Goal: Transaction & Acquisition: Book appointment/travel/reservation

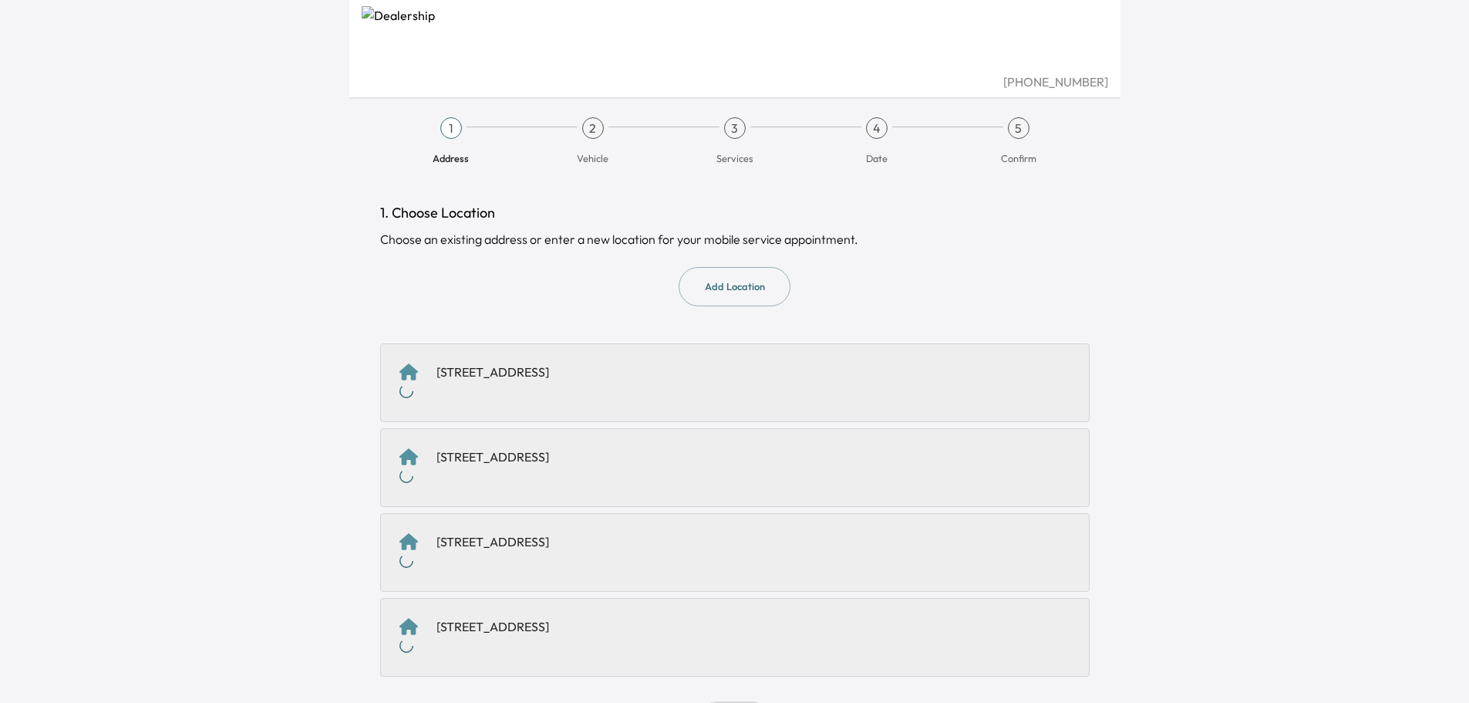
click at [549, 370] on div "[STREET_ADDRESS]" at bounding box center [493, 372] width 113 height 19
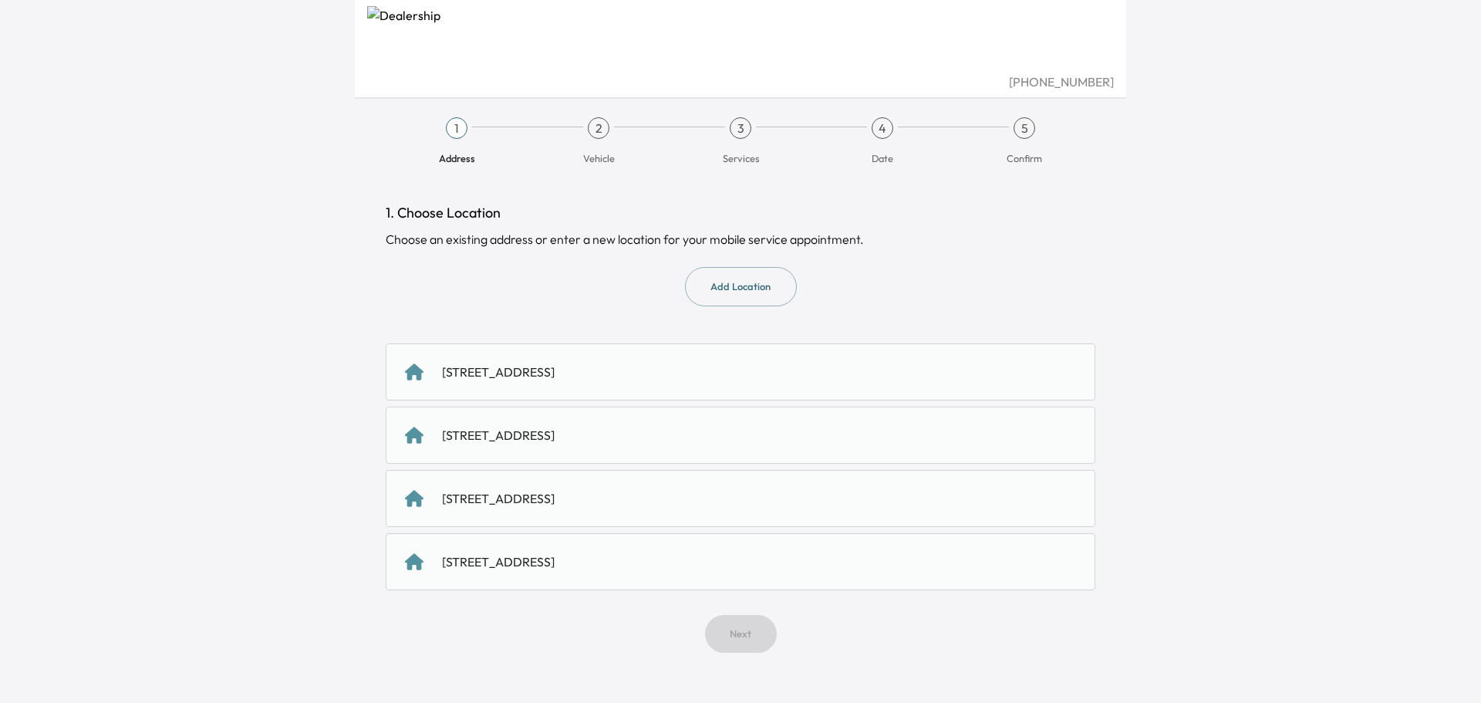
click at [541, 370] on div "[STREET_ADDRESS]" at bounding box center [498, 372] width 113 height 19
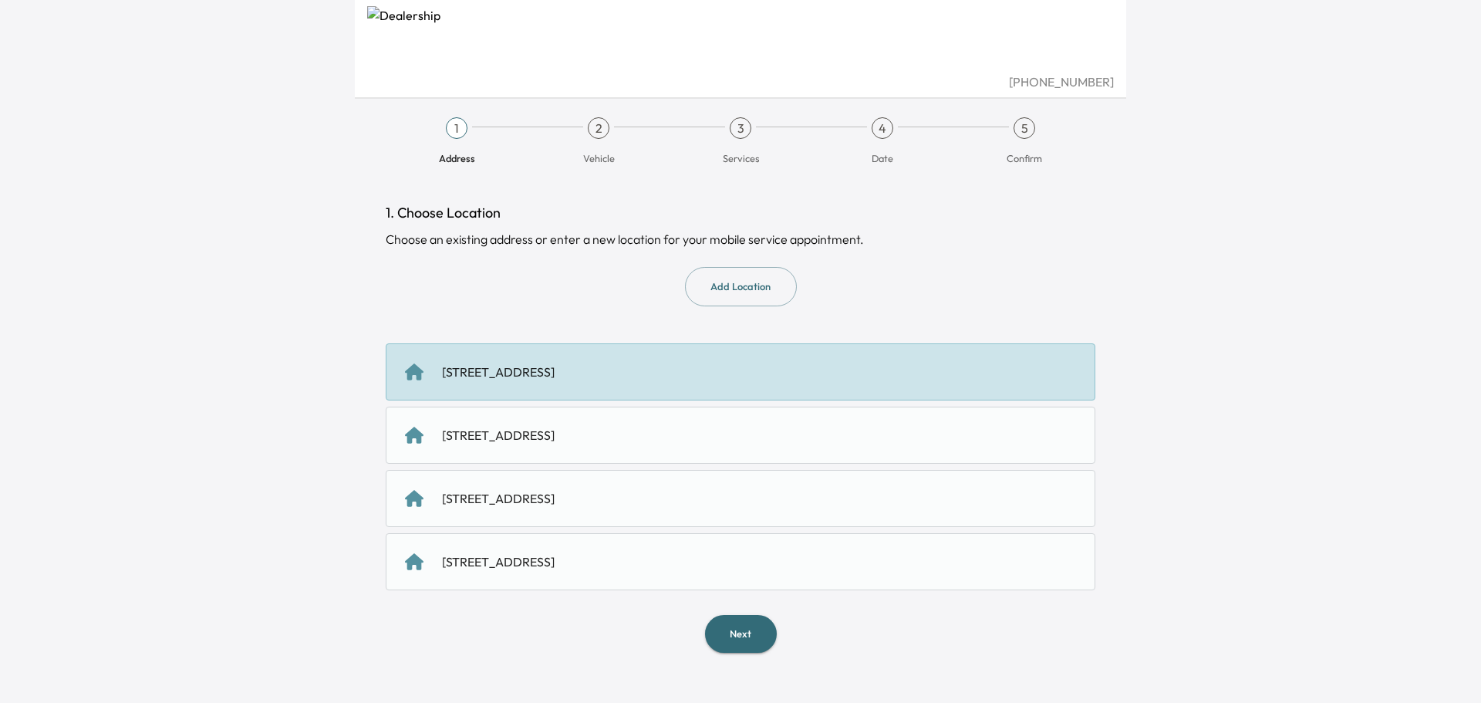
click at [741, 620] on button "Next" at bounding box center [741, 634] width 72 height 38
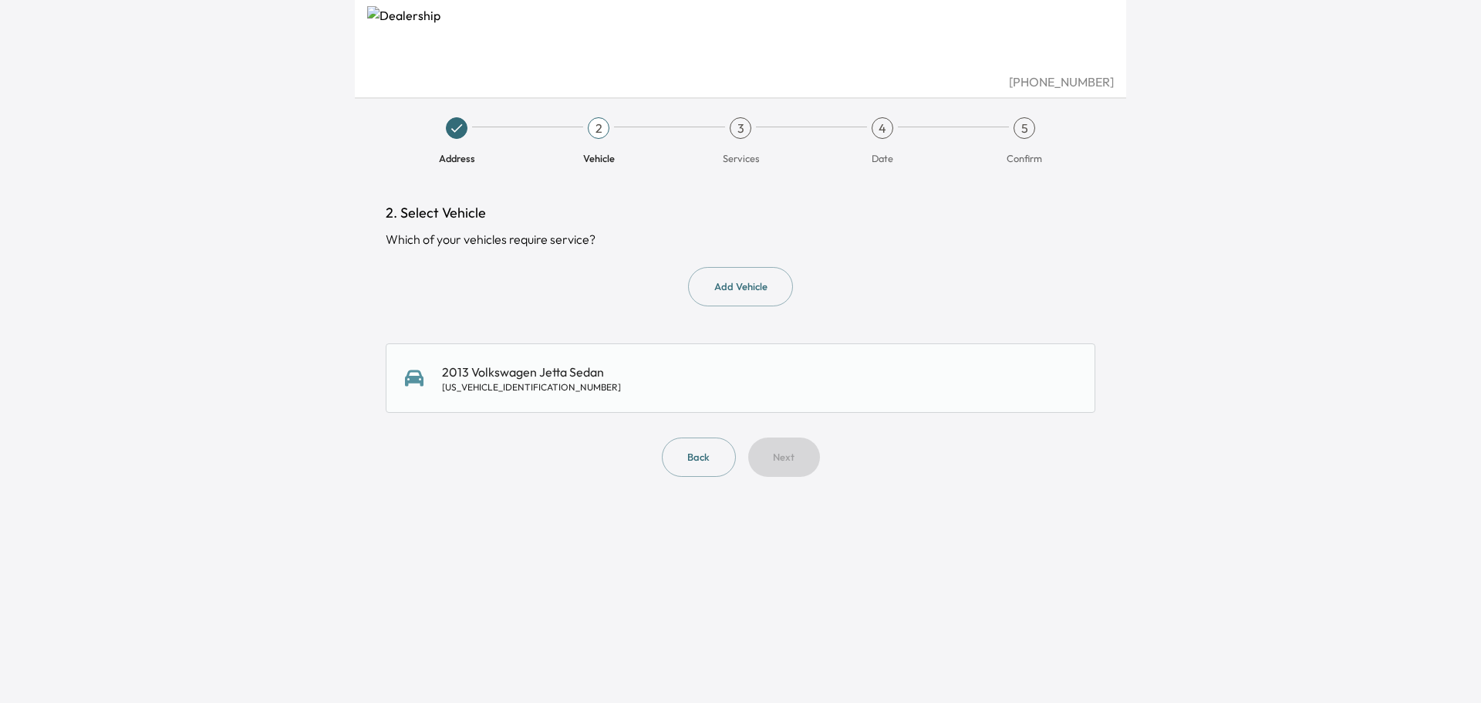
click at [592, 377] on div "2013 Volkswagen Jetta Sedan [US_VEHICLE_IDENTIFICATION_NUMBER]" at bounding box center [531, 378] width 179 height 31
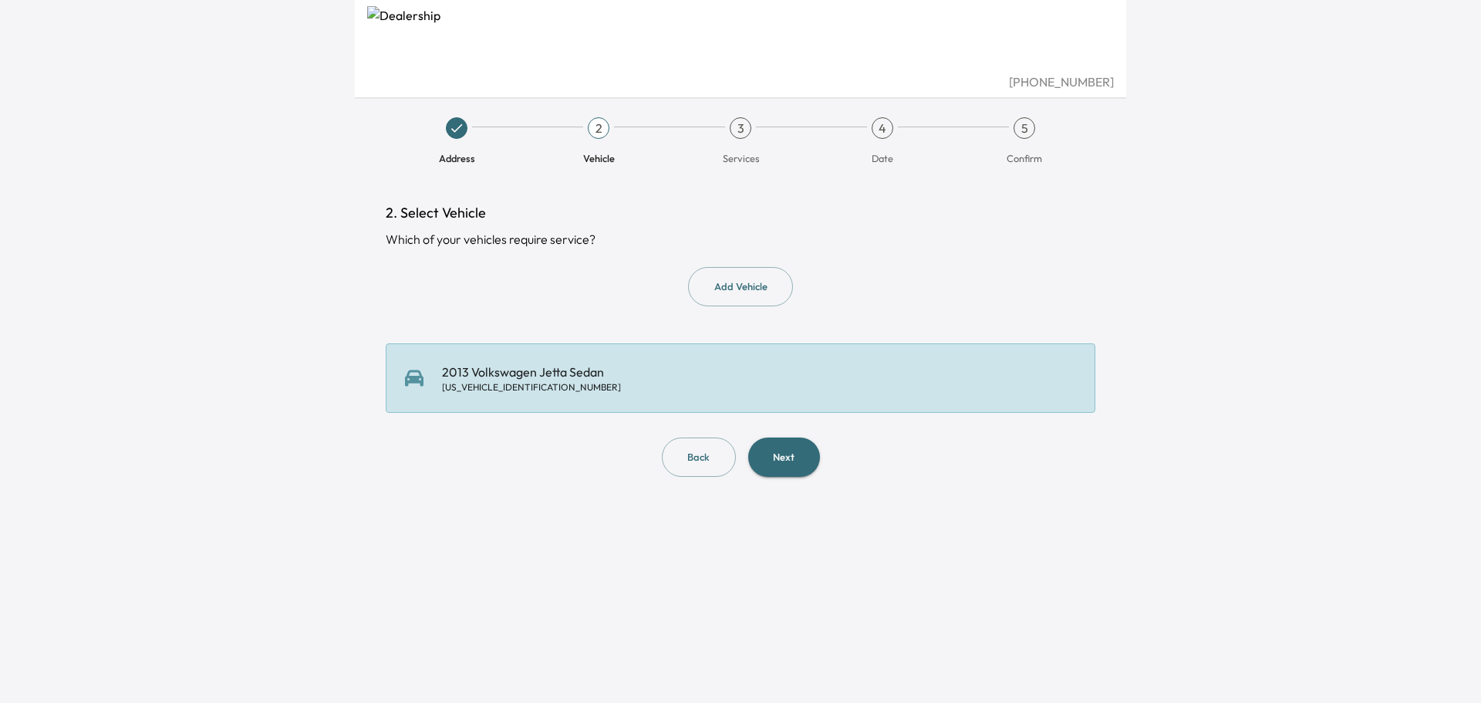
click at [783, 448] on button "Next" at bounding box center [784, 456] width 72 height 39
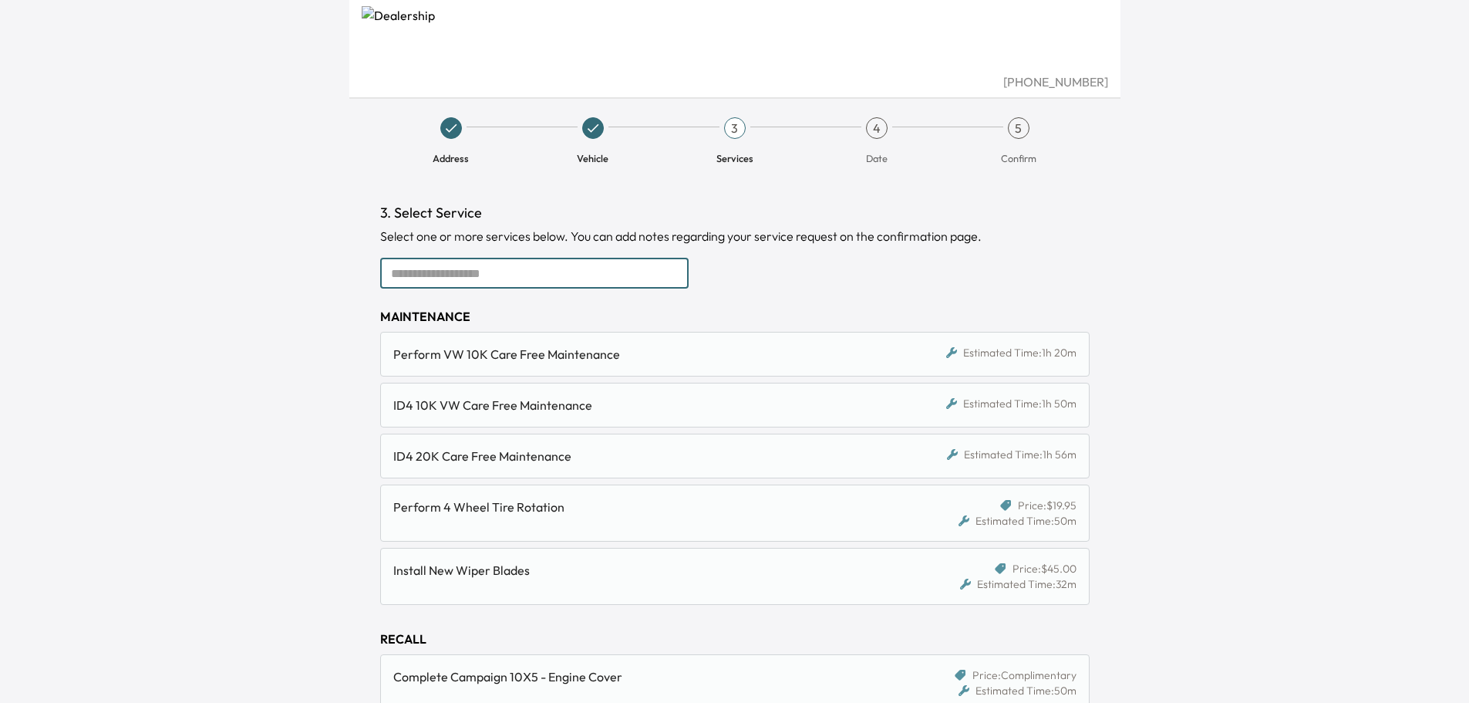
click at [615, 287] on input "text" at bounding box center [534, 273] width 309 height 31
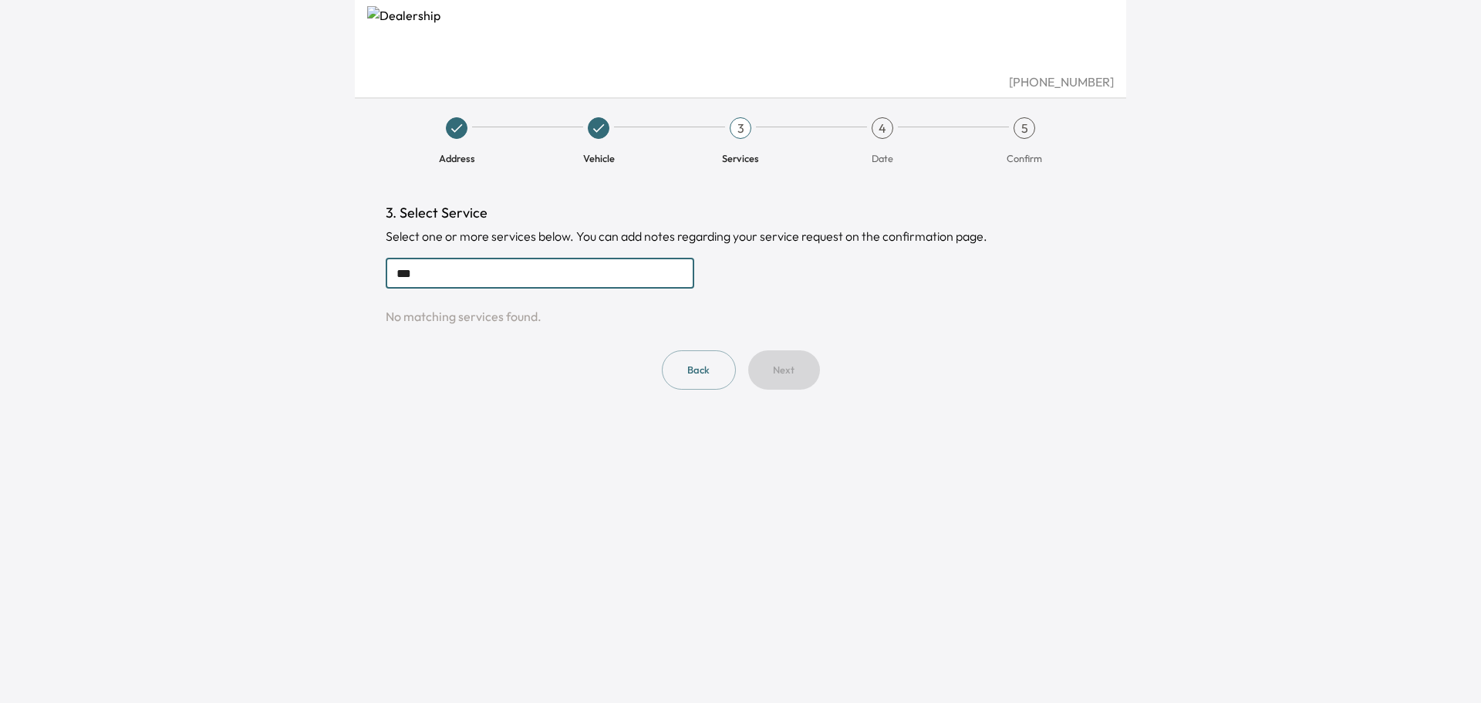
type input "***"
click at [765, 367] on div "Back Next" at bounding box center [741, 369] width 710 height 39
click at [723, 376] on button "Back" at bounding box center [699, 369] width 74 height 39
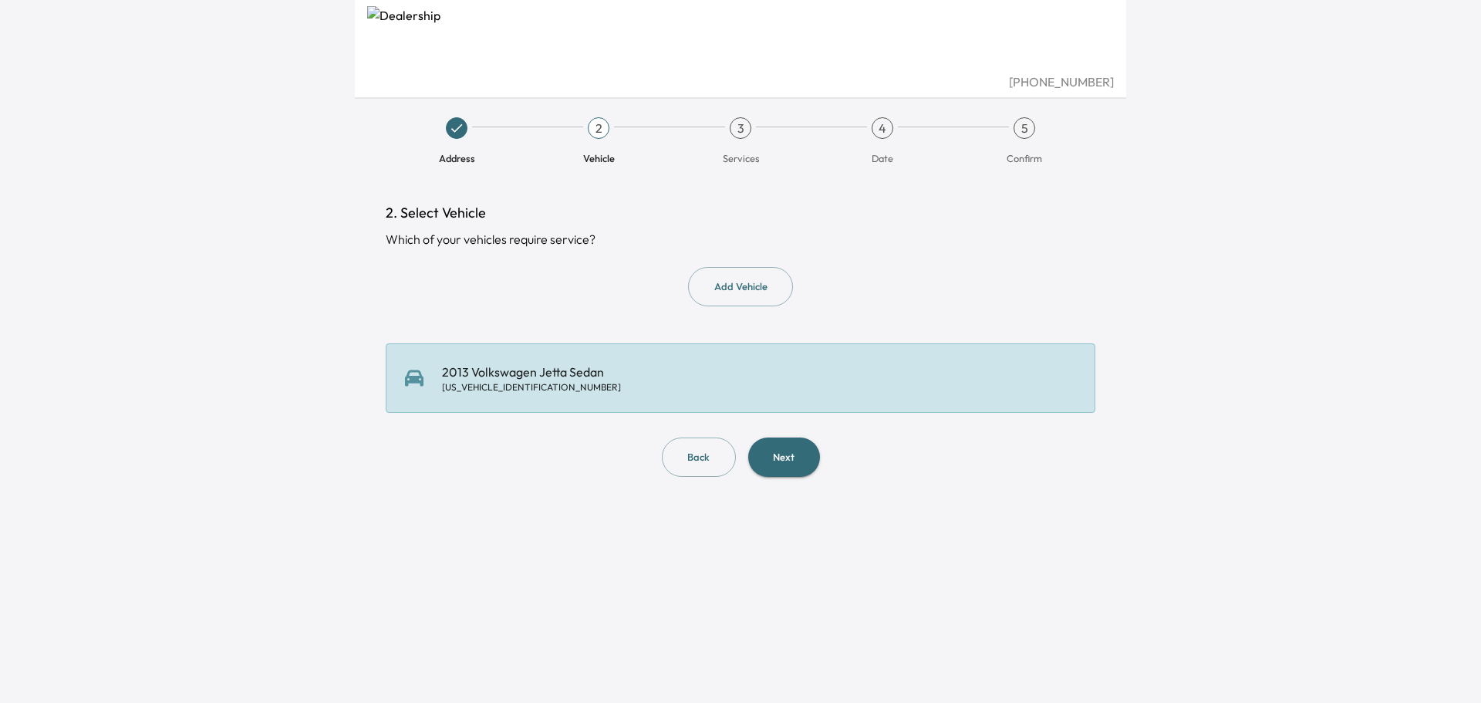
click at [691, 383] on div "2013 Volkswagen Jetta Sedan [US_VEHICLE_IDENTIFICATION_NUMBER]" at bounding box center [740, 378] width 671 height 31
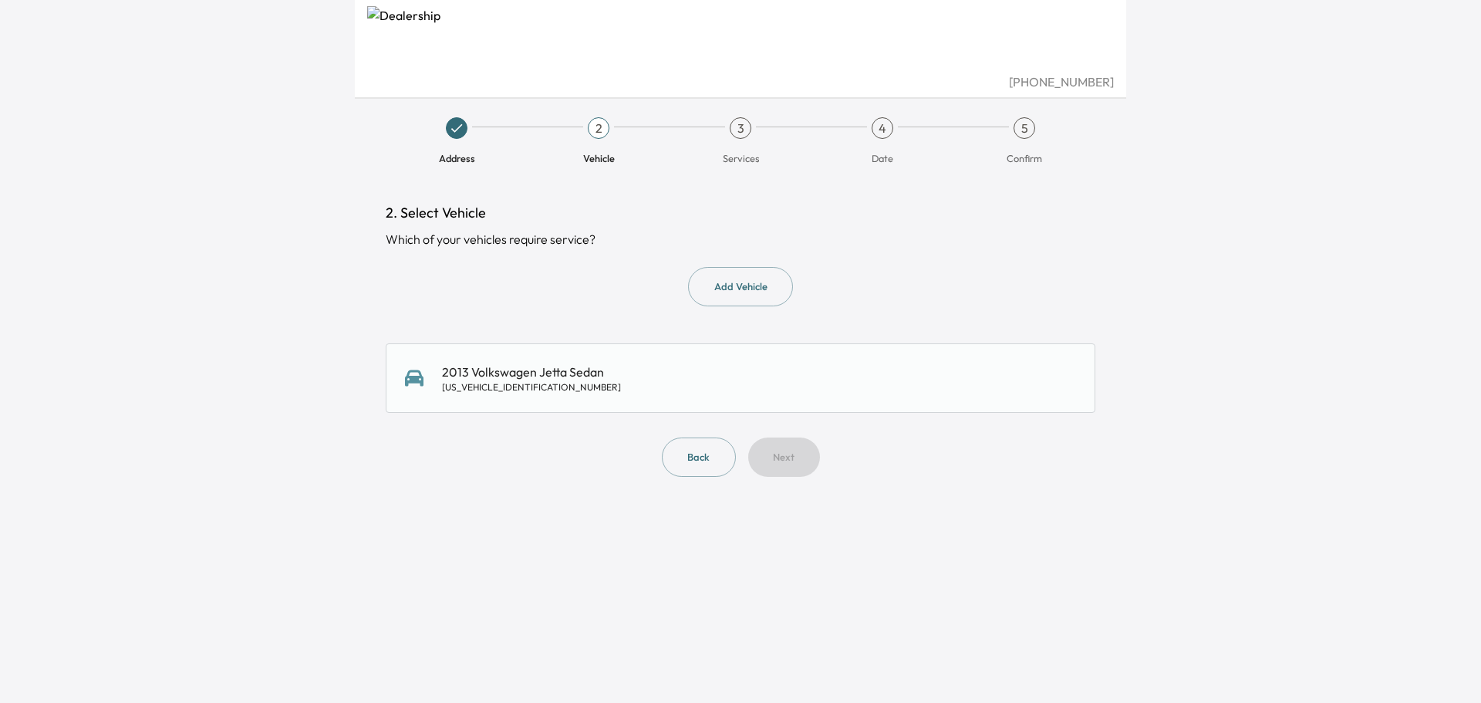
click at [739, 390] on div "2013 Volkswagen Jetta Sedan [US_VEHICLE_IDENTIFICATION_NUMBER]" at bounding box center [740, 378] width 671 height 31
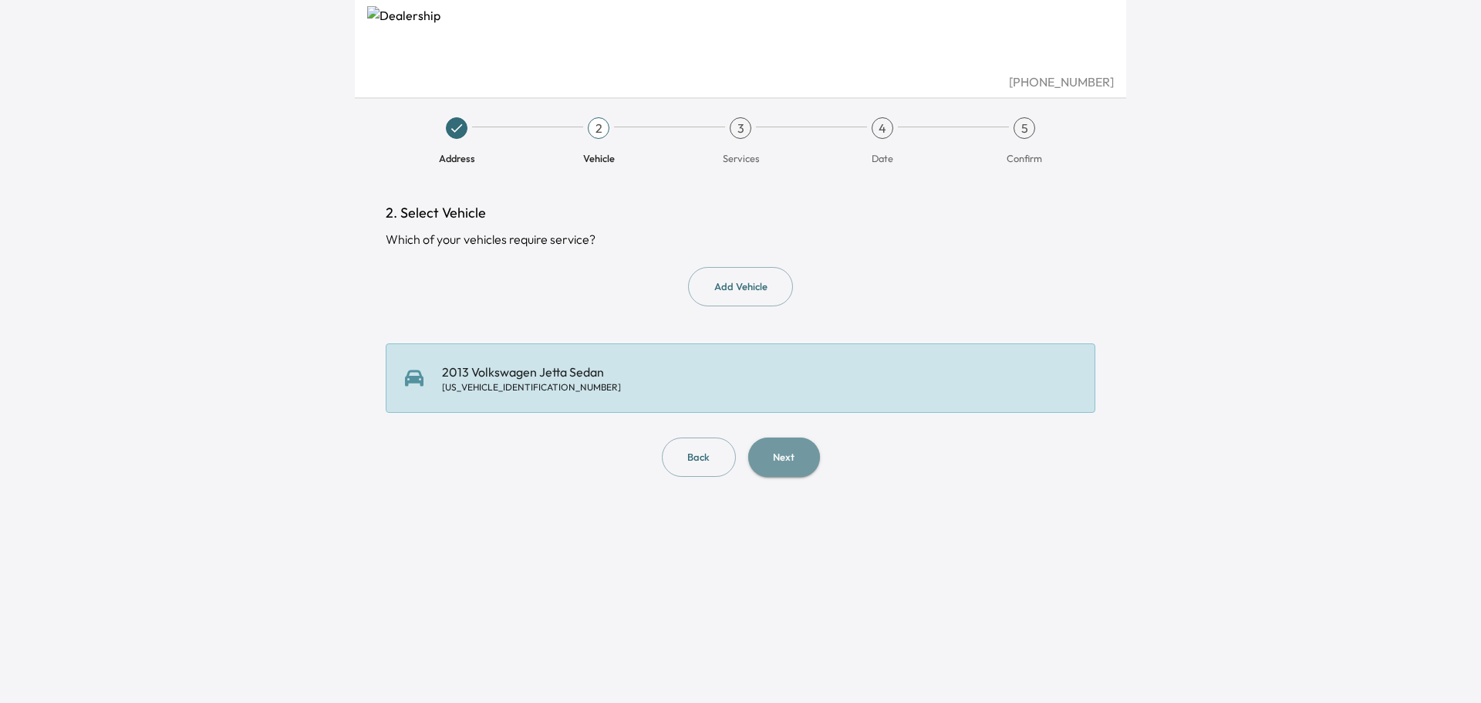
click at [793, 474] on button "Next" at bounding box center [784, 456] width 72 height 39
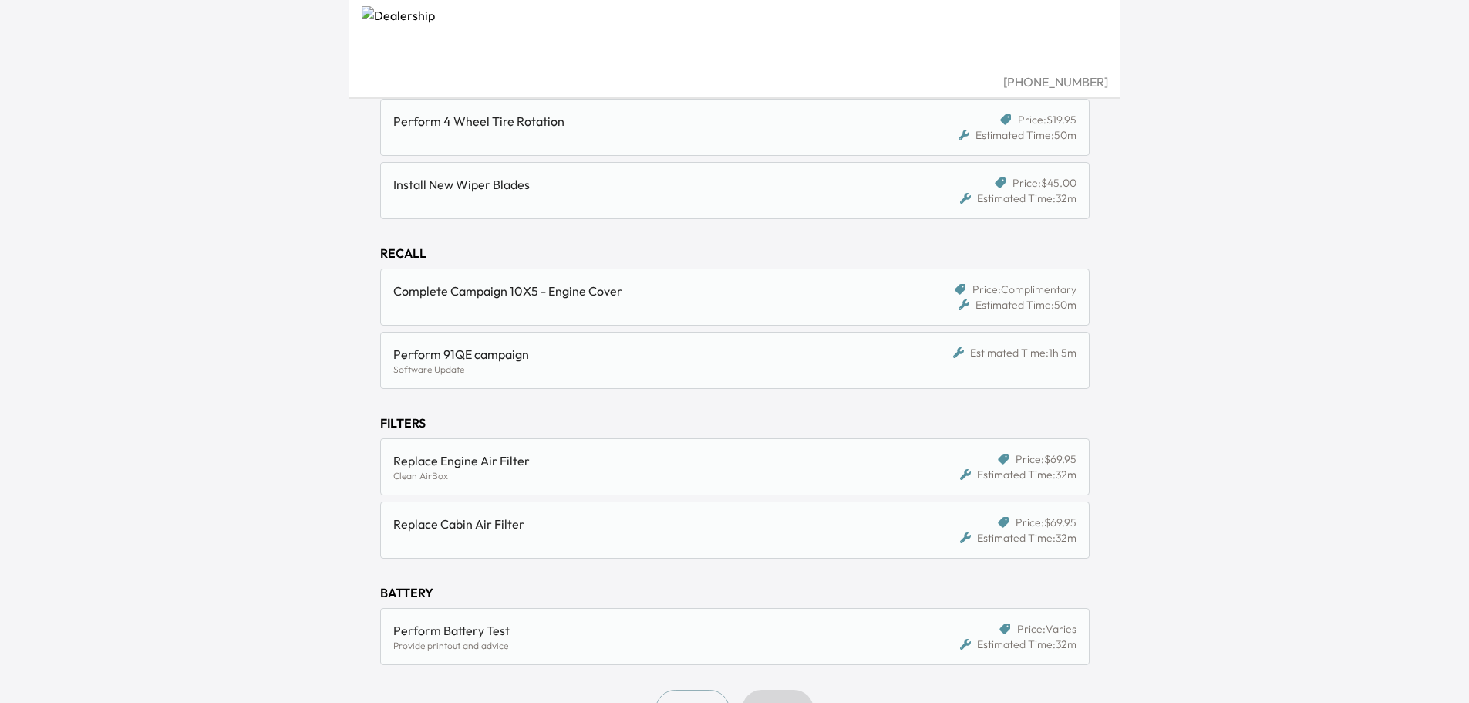
scroll to position [437, 0]
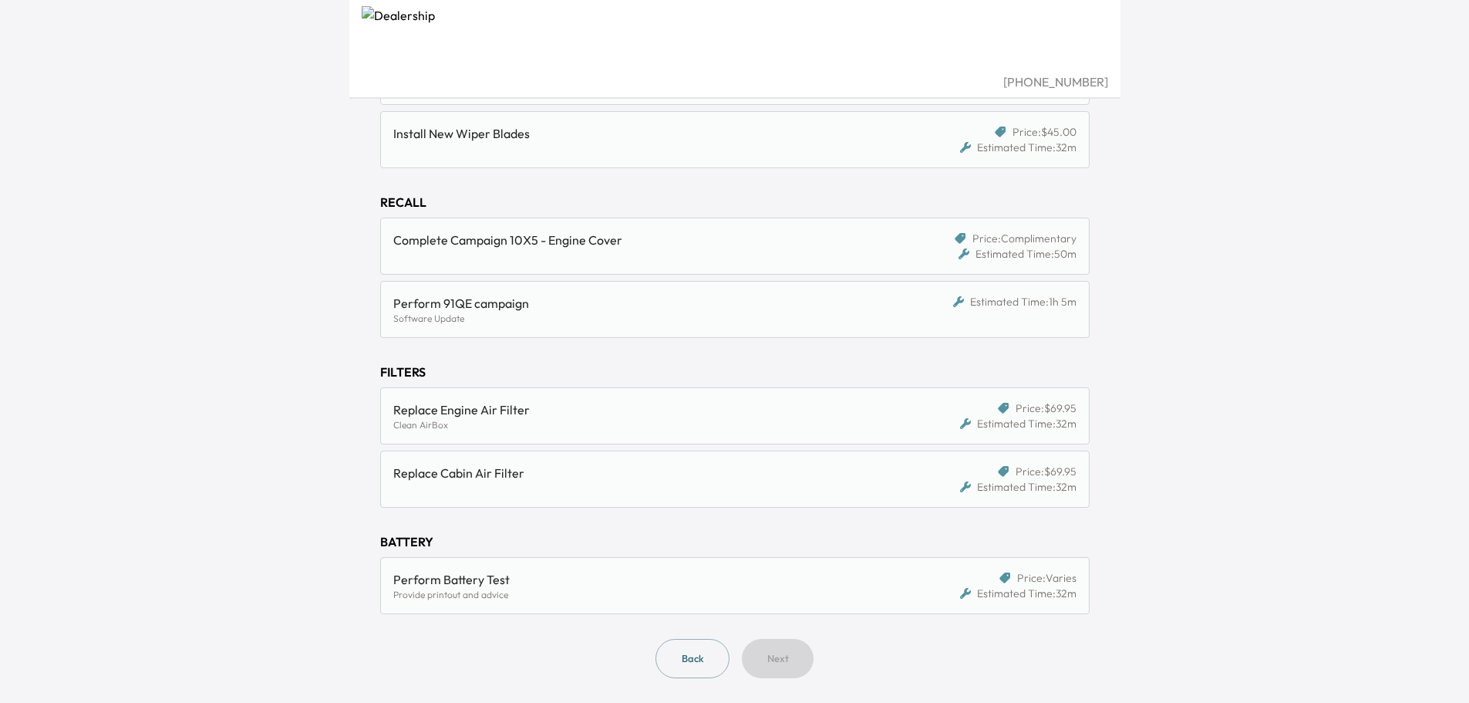
click at [771, 656] on div "Back Next" at bounding box center [735, 658] width 710 height 39
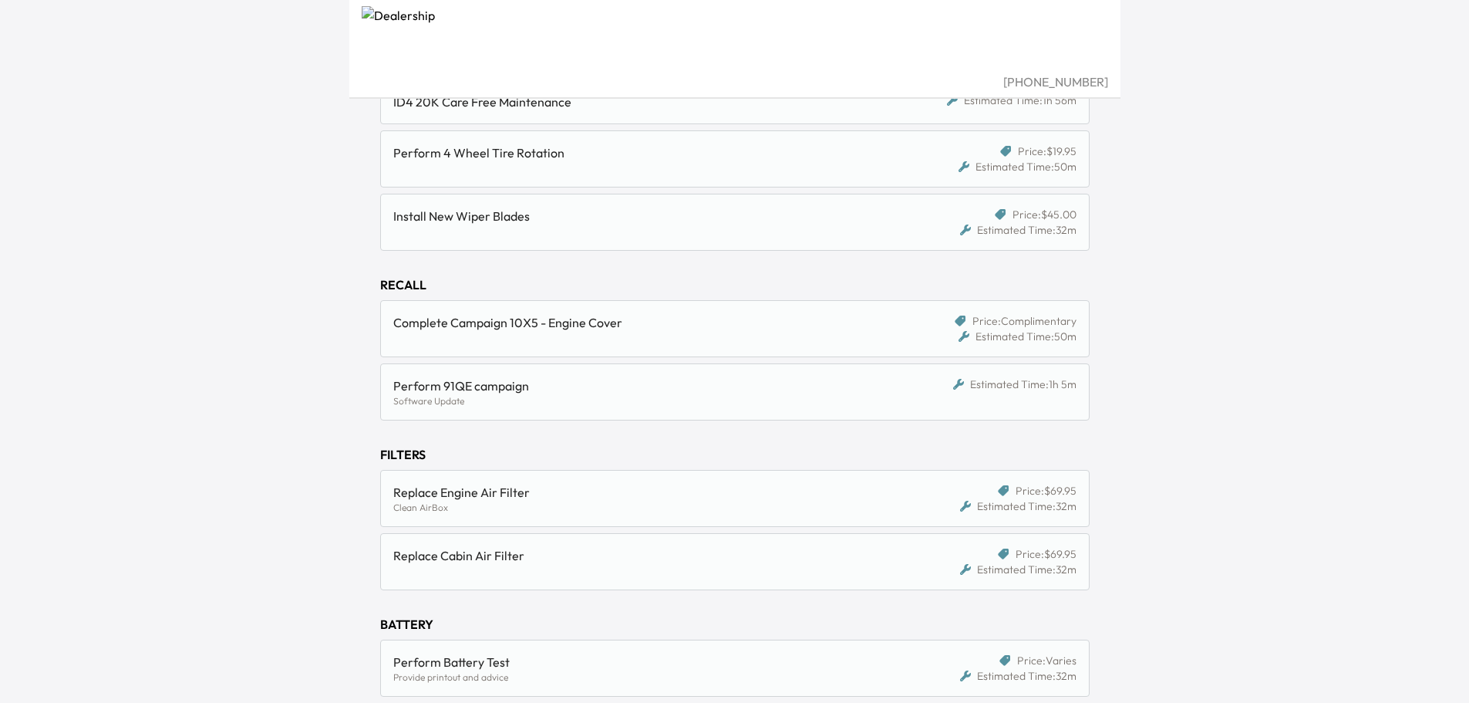
scroll to position [128, 0]
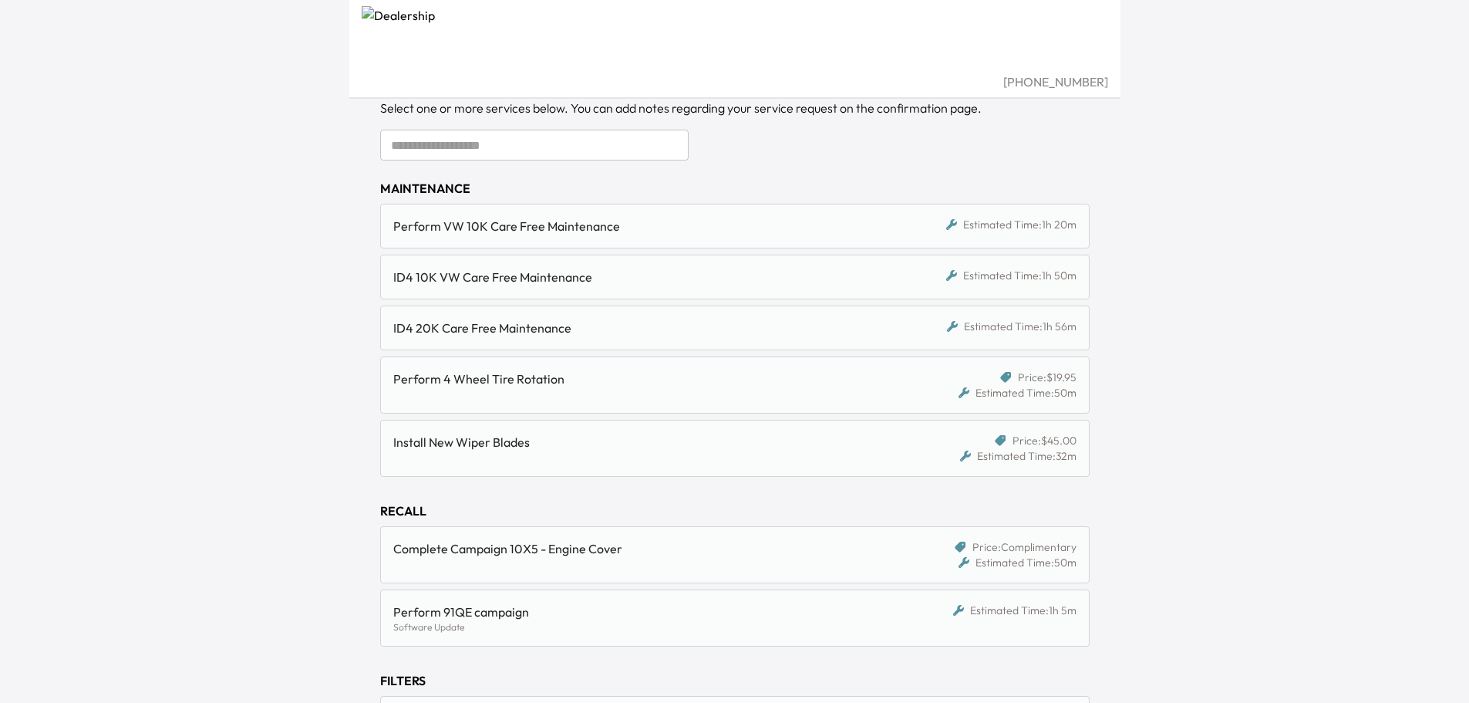
click at [553, 444] on div "Install New Wiper Blades" at bounding box center [643, 442] width 501 height 19
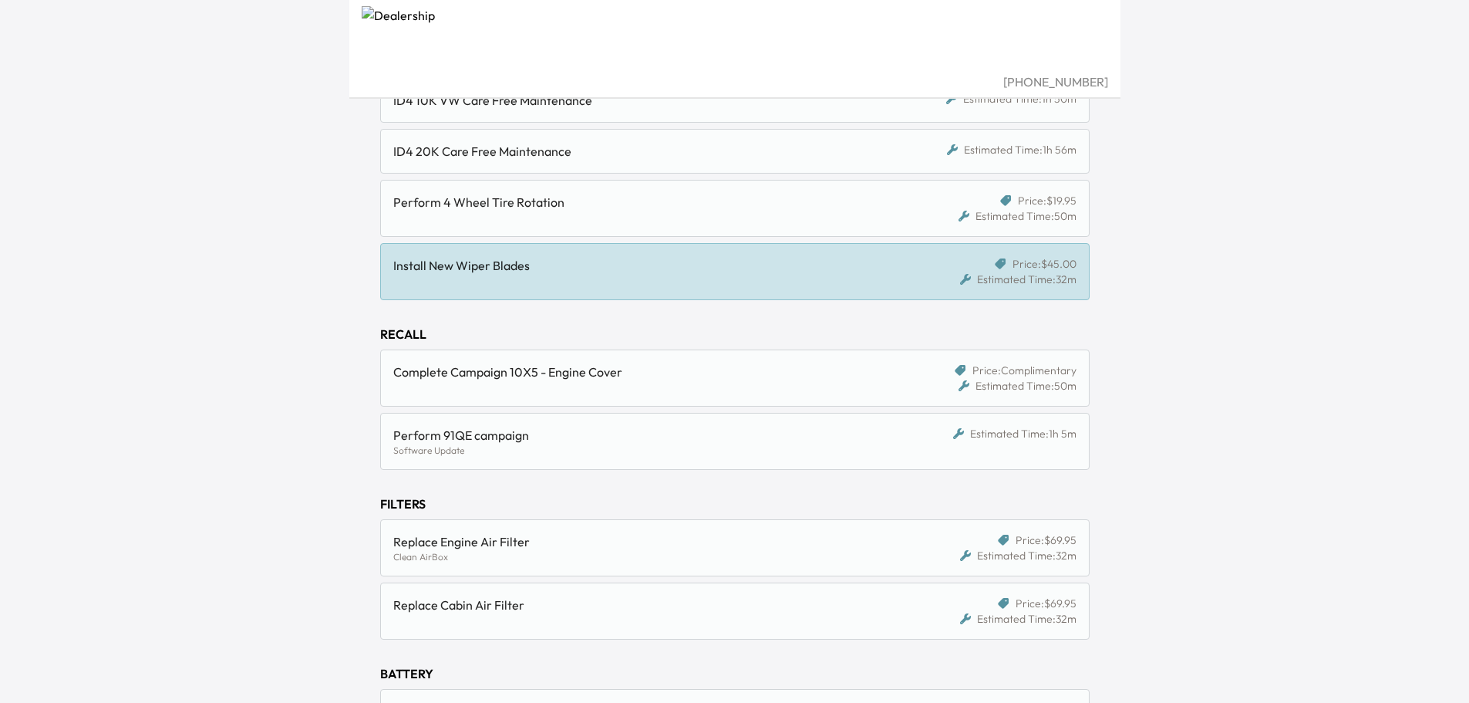
scroll to position [437, 0]
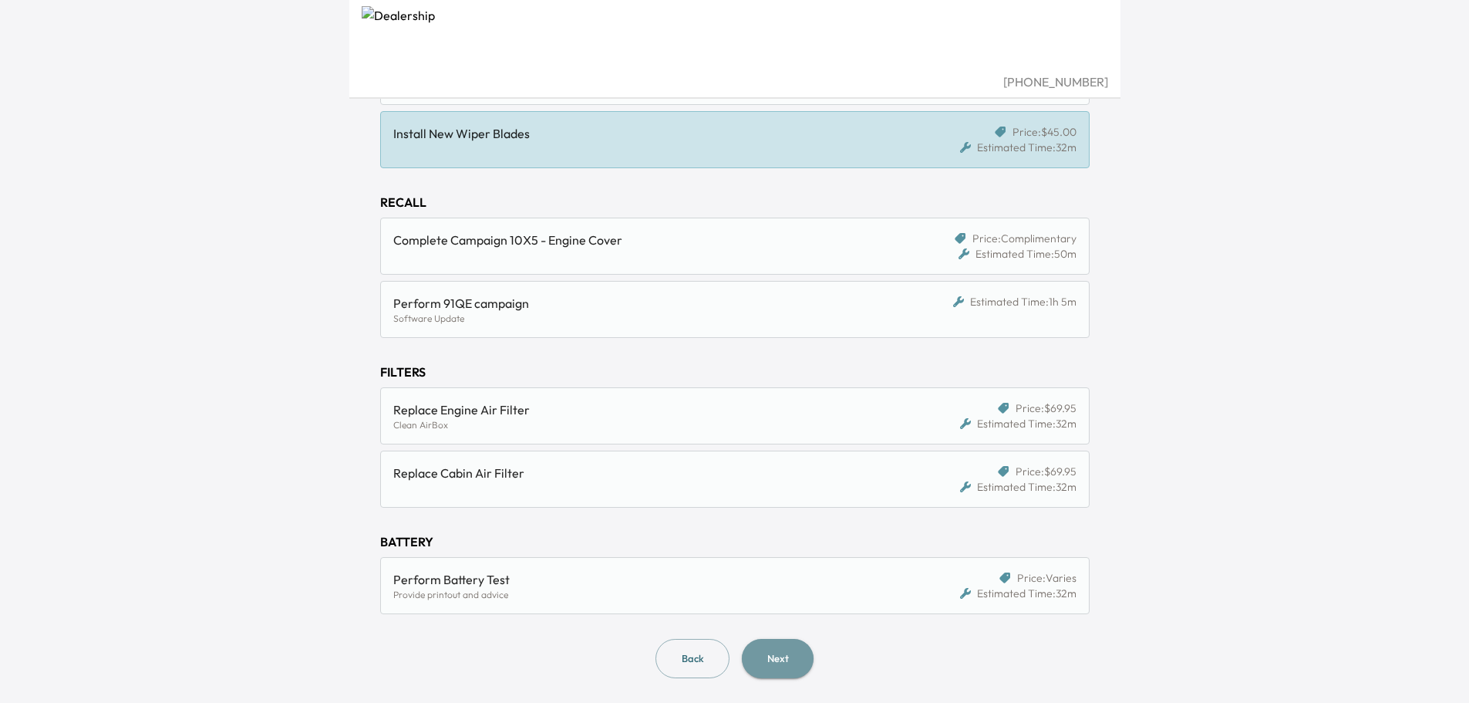
click at [777, 660] on button "Next" at bounding box center [778, 658] width 72 height 39
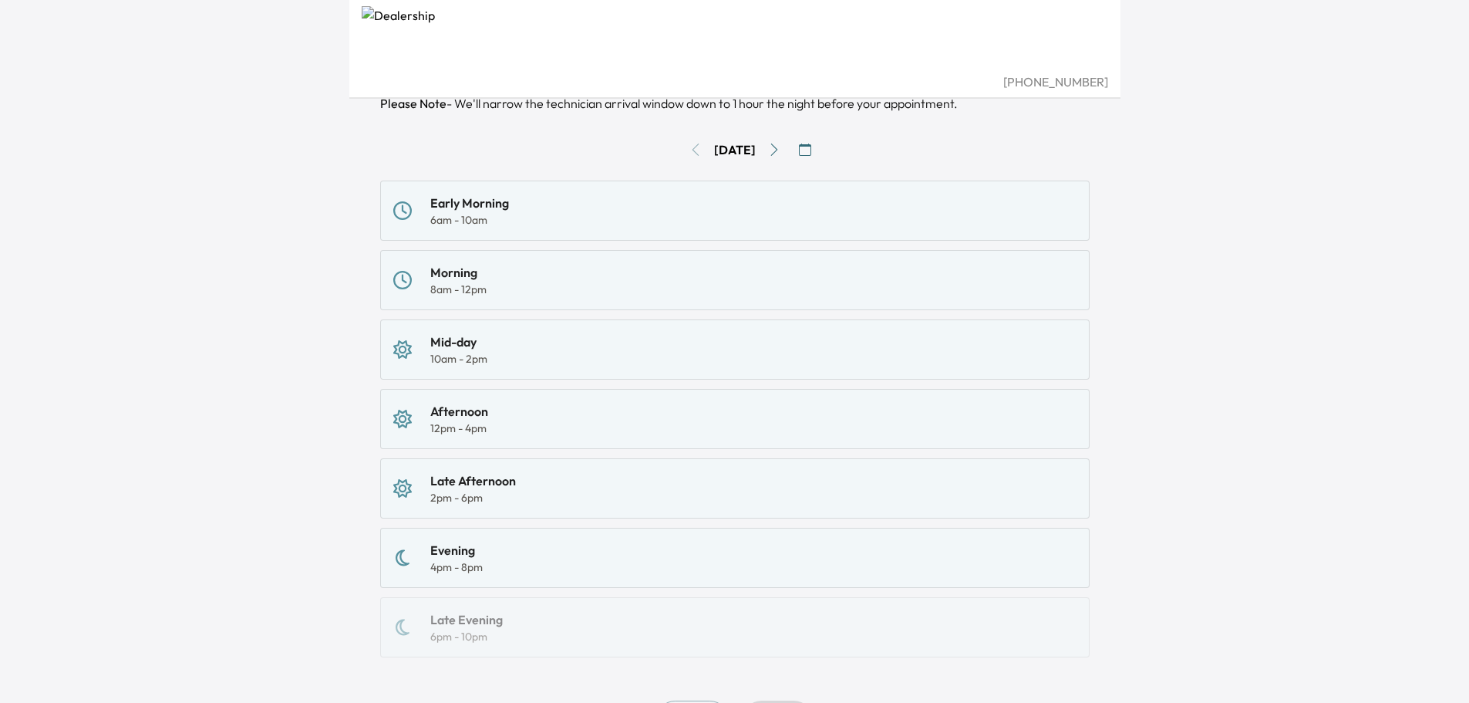
scroll to position [154, 0]
click at [537, 206] on div "Early Morning 6am - 10am" at bounding box center [734, 208] width 683 height 34
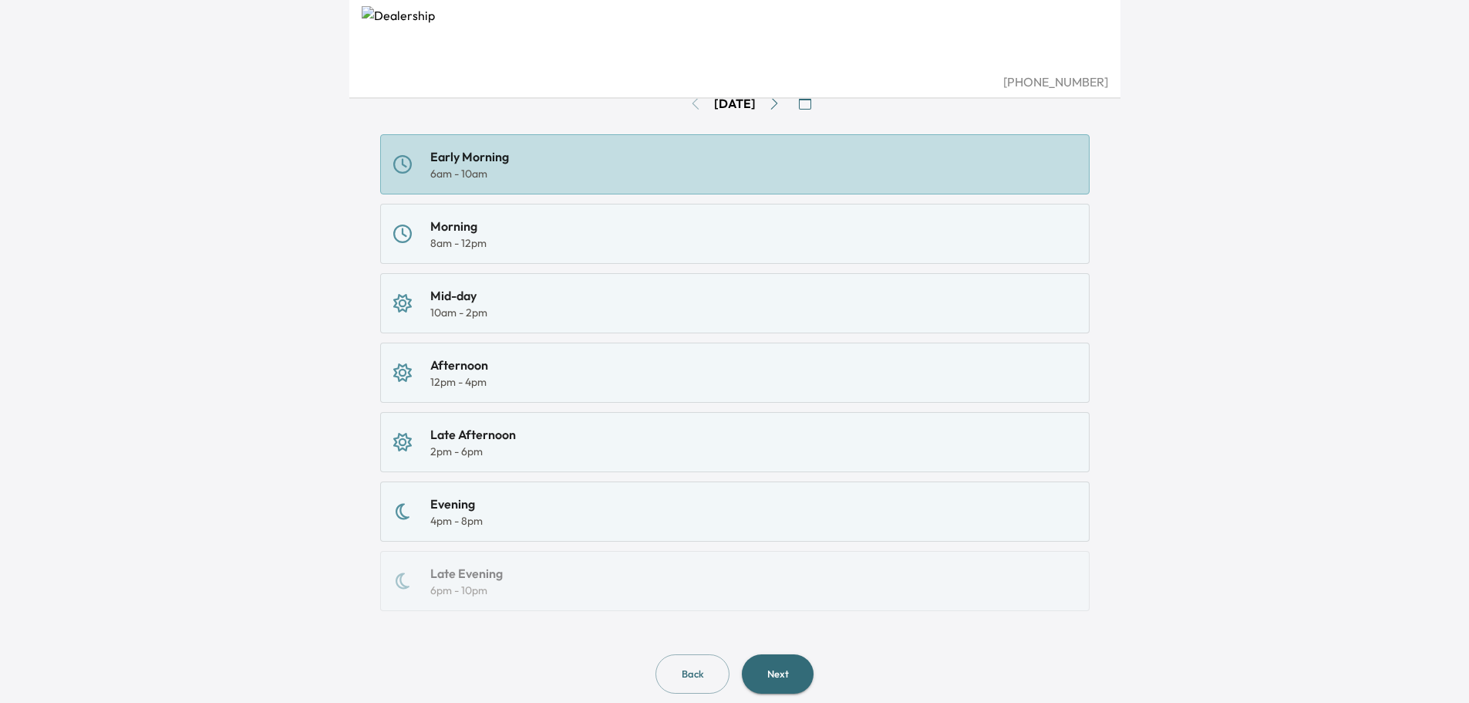
scroll to position [238, 0]
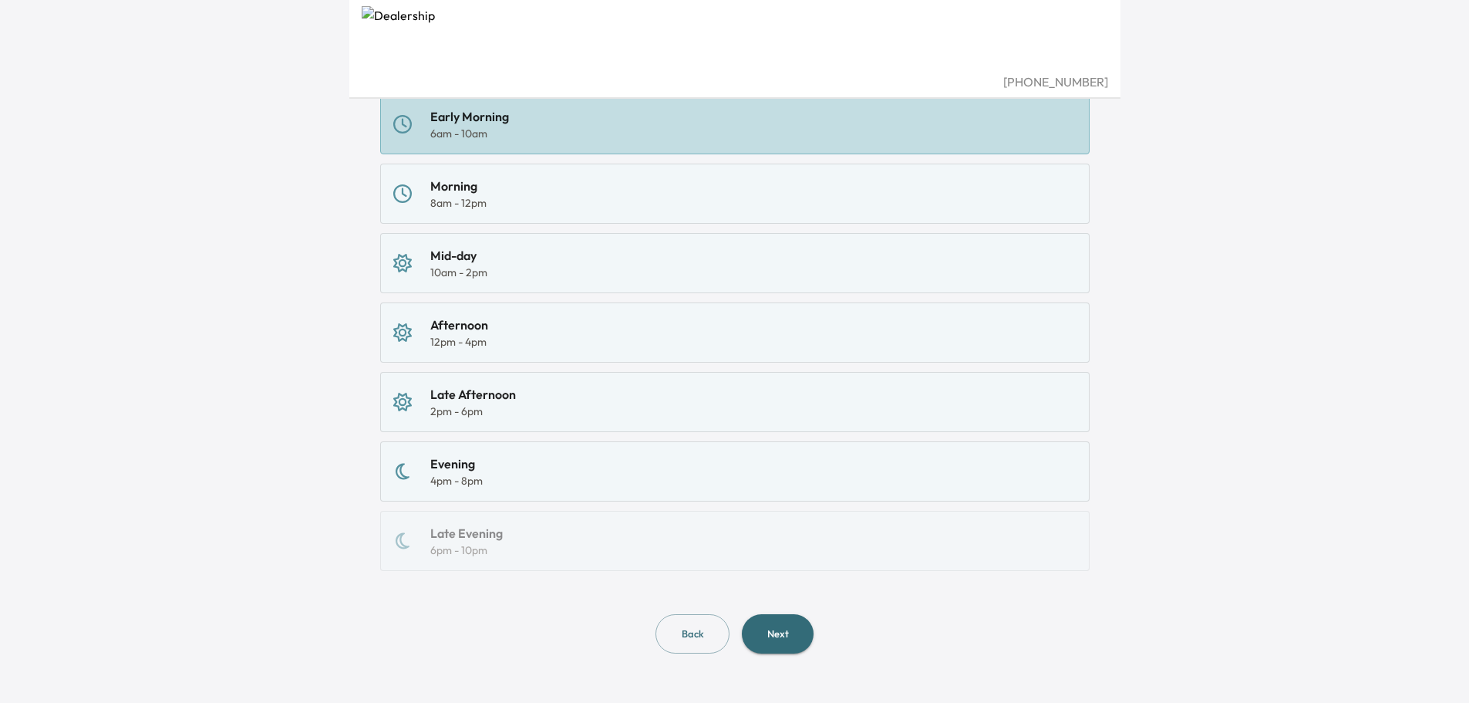
click at [780, 643] on button "Next" at bounding box center [778, 633] width 72 height 39
